Goal: Navigation & Orientation: Find specific page/section

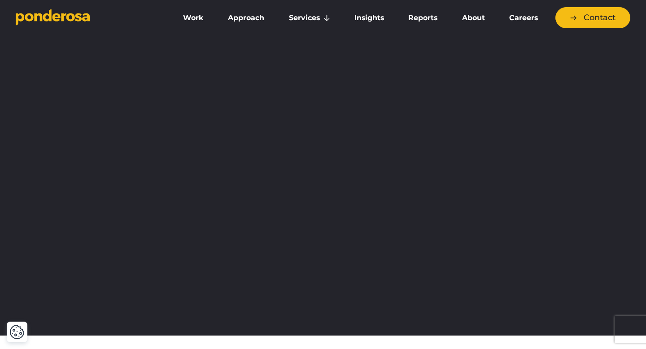
drag, startPoint x: 237, startPoint y: 137, endPoint x: 527, endPoint y: -8, distance: 324.7
click at [465, 20] on link "About" at bounding box center [473, 18] width 44 height 19
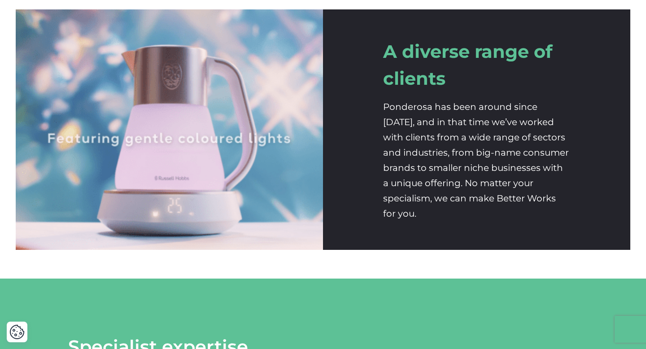
scroll to position [1653, 0]
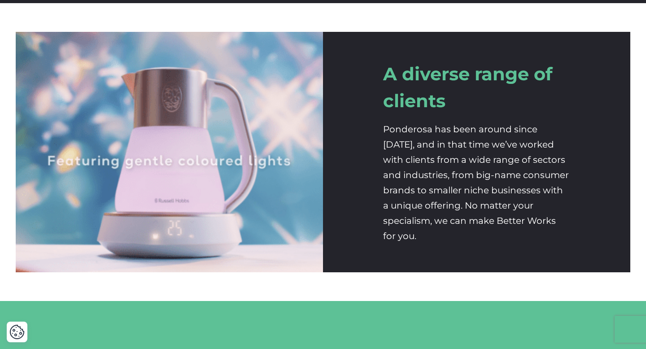
click at [439, 87] on h2 "A diverse range of clients" at bounding box center [477, 88] width 188 height 54
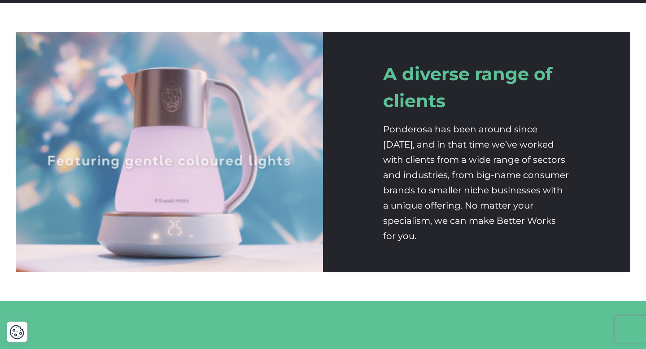
drag, startPoint x: 171, startPoint y: 201, endPoint x: 254, endPoint y: 24, distance: 195.3
